Goal: Transaction & Acquisition: Purchase product/service

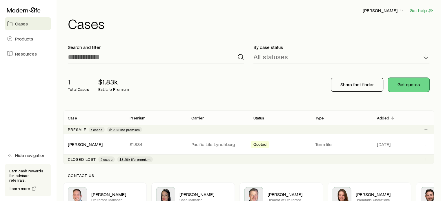
click at [412, 85] on button "Get quotes" at bounding box center [408, 85] width 41 height 14
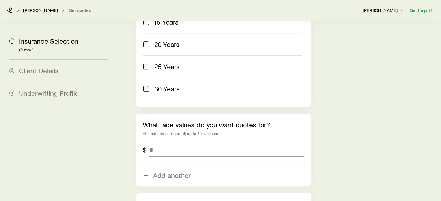
scroll to position [319, 0]
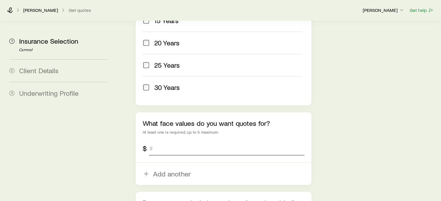
click at [167, 142] on input "tel" at bounding box center [226, 149] width 155 height 14
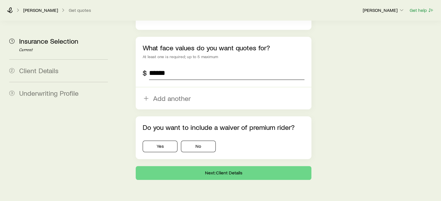
scroll to position [396, 0]
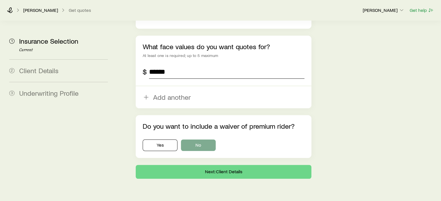
type input "******"
click at [190, 140] on button "No" at bounding box center [198, 146] width 35 height 12
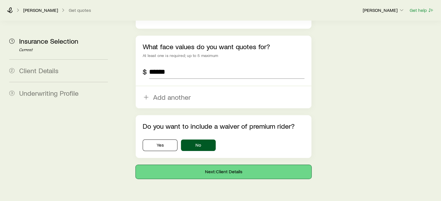
click at [224, 165] on button "Next: Client Details" at bounding box center [223, 172] width 175 height 14
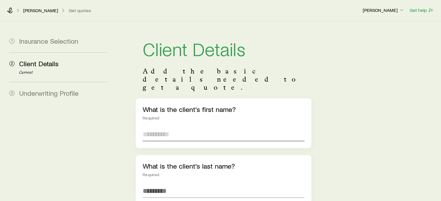
click at [171, 128] on input "text" at bounding box center [223, 135] width 161 height 14
type input "*"
type input "****"
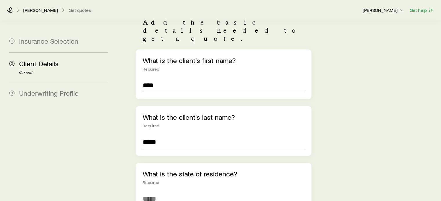
scroll to position [116, 0]
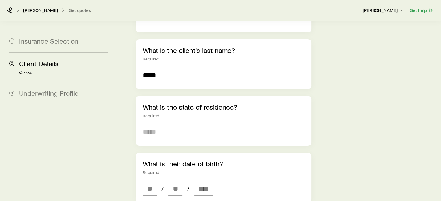
type input "*****"
click at [168, 125] on input at bounding box center [223, 132] width 161 height 14
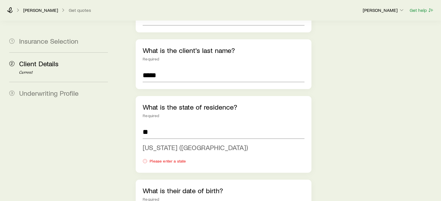
click at [158, 143] on span "[US_STATE] ([GEOGRAPHIC_DATA])" at bounding box center [195, 147] width 105 height 8
type input "**********"
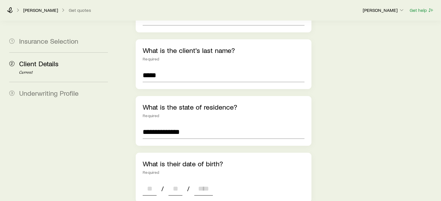
click at [153, 182] on input at bounding box center [150, 189] width 14 height 14
type input "**"
type input "****"
type input "*"
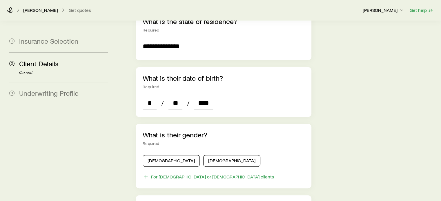
scroll to position [203, 0]
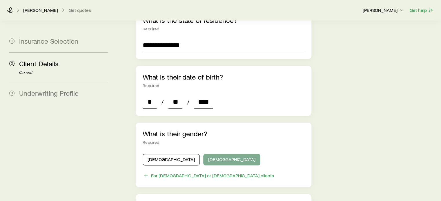
type input "****"
click at [213, 154] on button "[DEMOGRAPHIC_DATA]" at bounding box center [231, 160] width 57 height 12
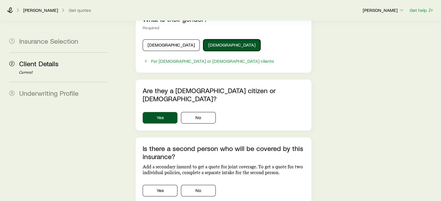
scroll to position [319, 0]
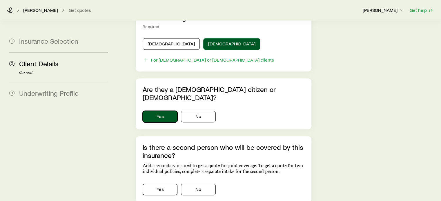
click at [154, 111] on button "Yes" at bounding box center [160, 117] width 35 height 12
click at [193, 184] on button "No" at bounding box center [198, 190] width 35 height 12
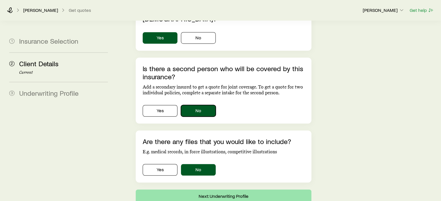
scroll to position [406, 0]
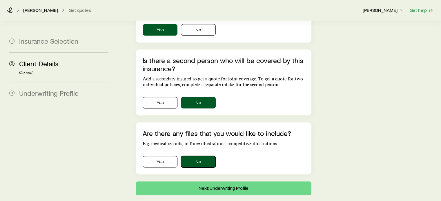
click at [190, 156] on button "No" at bounding box center [198, 162] width 35 height 12
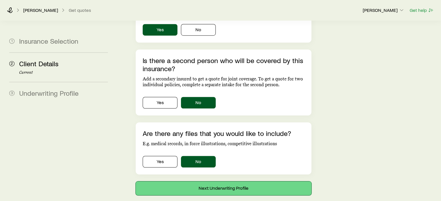
click at [208, 182] on button "Next: Underwriting Profile" at bounding box center [223, 189] width 175 height 14
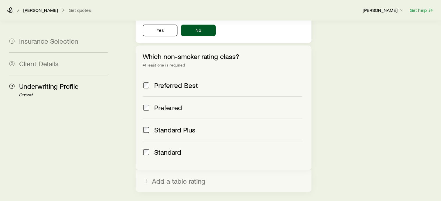
scroll to position [285, 0]
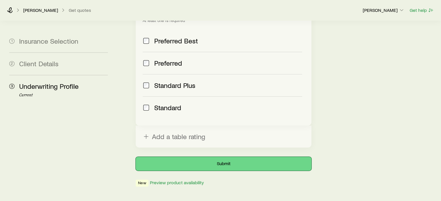
click at [216, 157] on button "Submit" at bounding box center [223, 164] width 175 height 14
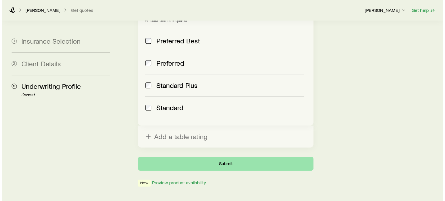
scroll to position [0, 0]
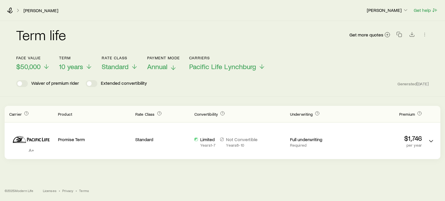
click at [148, 69] on span "Annual" at bounding box center [157, 67] width 20 height 8
click at [75, 67] on span "10 years" at bounding box center [71, 67] width 24 height 8
click at [71, 63] on span "15 years" at bounding box center [71, 67] width 24 height 8
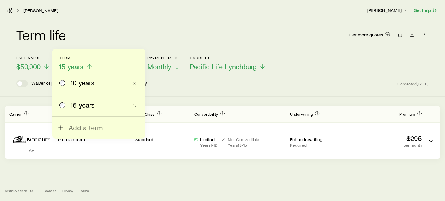
click at [67, 88] on label "10 years" at bounding box center [94, 83] width 70 height 22
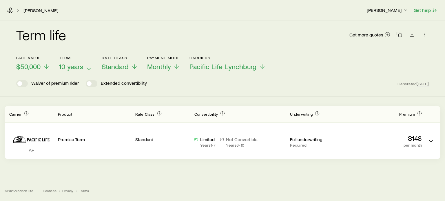
click at [83, 66] on span "10 years" at bounding box center [71, 67] width 24 height 8
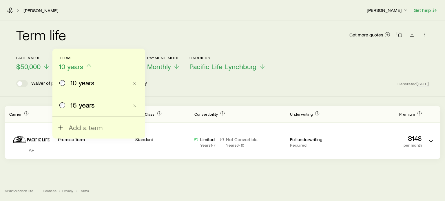
click at [66, 106] on div "15 years" at bounding box center [94, 105] width 70 height 8
